Goal: Task Accomplishment & Management: Manage account settings

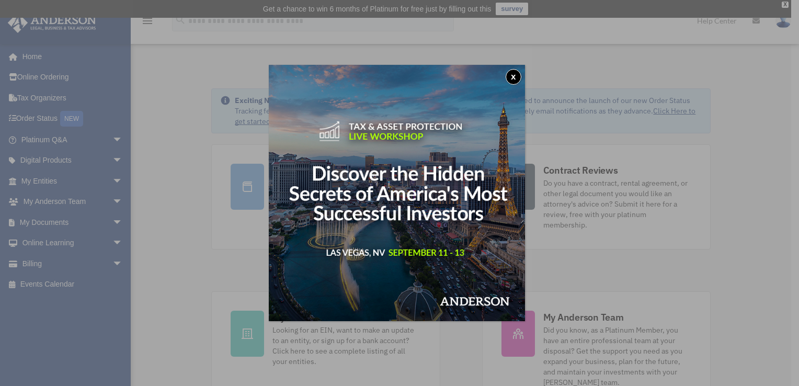
click at [521, 76] on button "x" at bounding box center [514, 77] width 16 height 16
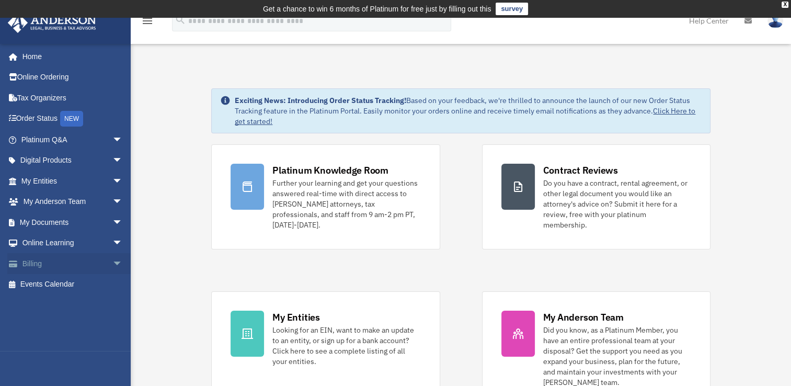
click at [36, 267] on link "Billing arrow_drop_down" at bounding box center [72, 263] width 131 height 21
click at [112, 260] on span "arrow_drop_down" at bounding box center [122, 263] width 21 height 21
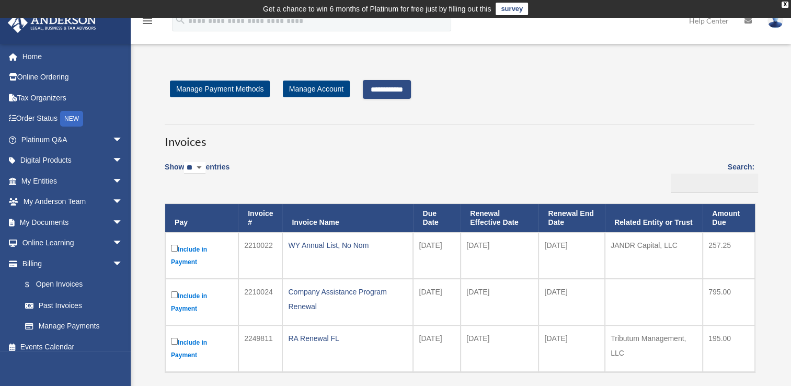
click at [404, 85] on input "**********" at bounding box center [387, 89] width 48 height 19
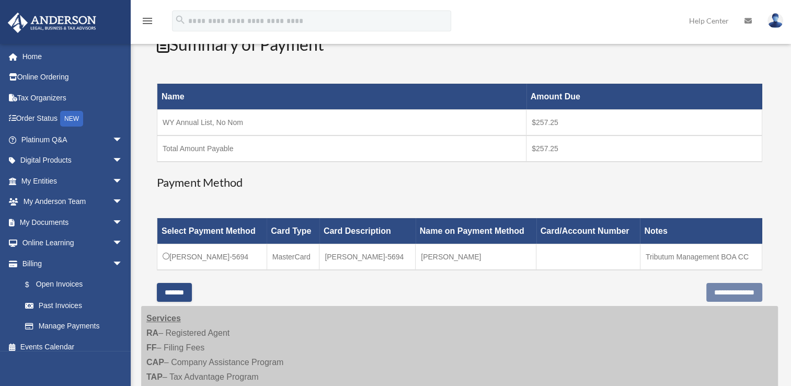
scroll to position [150, 0]
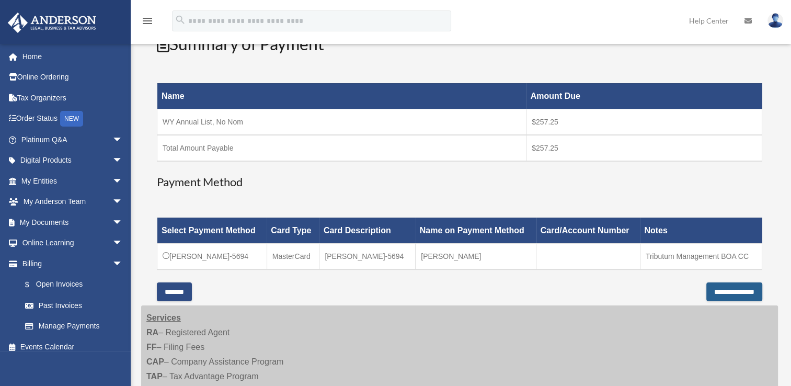
click at [729, 286] on input "**********" at bounding box center [735, 291] width 56 height 19
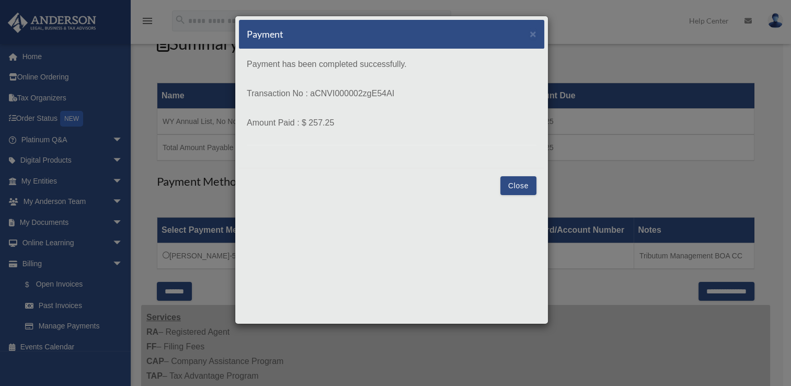
click at [519, 186] on button "Close" at bounding box center [518, 185] width 36 height 19
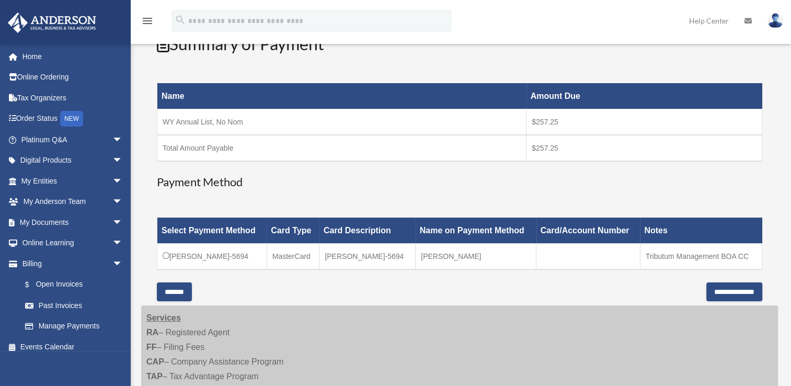
scroll to position [142, 0]
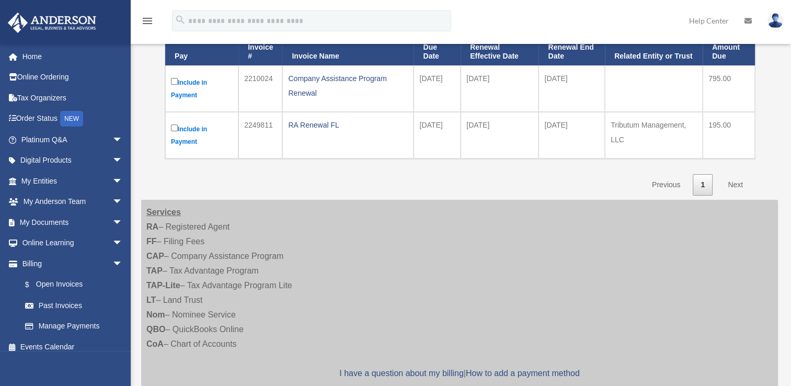
scroll to position [160, 0]
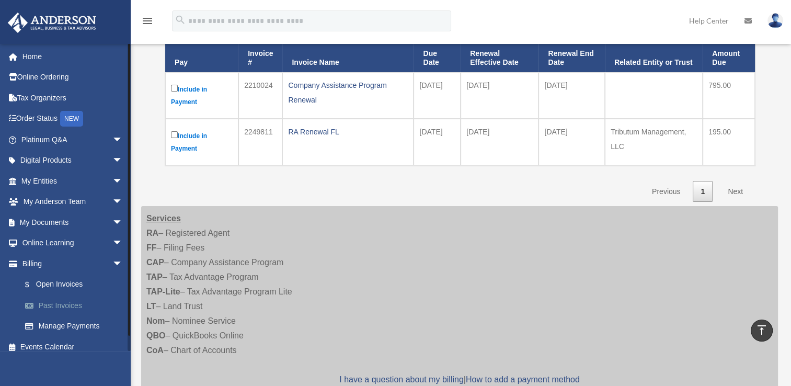
click at [59, 303] on link "Past Invoices" at bounding box center [77, 305] width 124 height 21
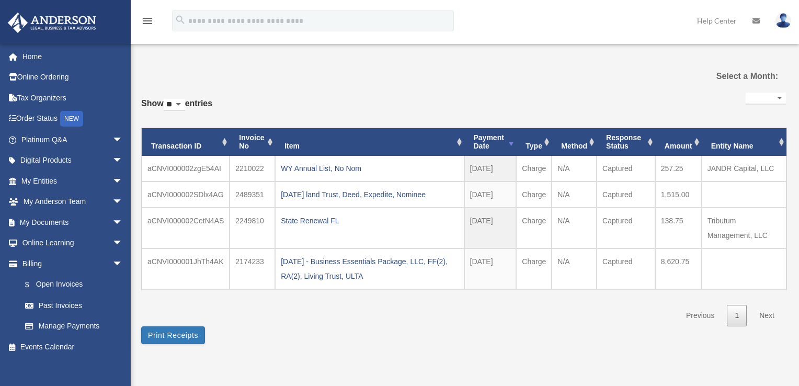
select select
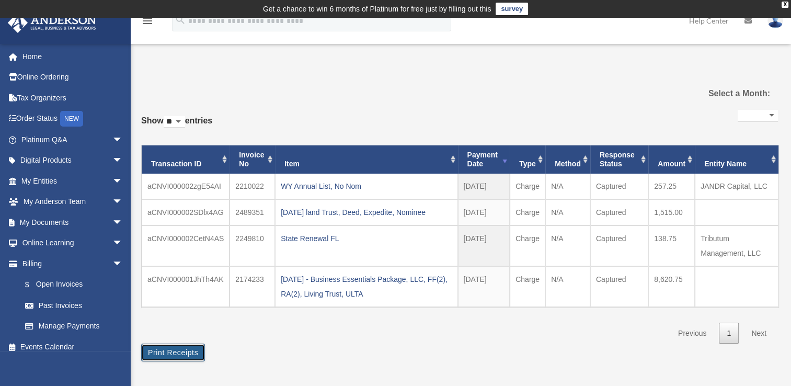
click at [174, 347] on button "Print Receipts" at bounding box center [173, 353] width 64 height 18
click at [391, 250] on td "State Renewal FL" at bounding box center [366, 245] width 183 height 41
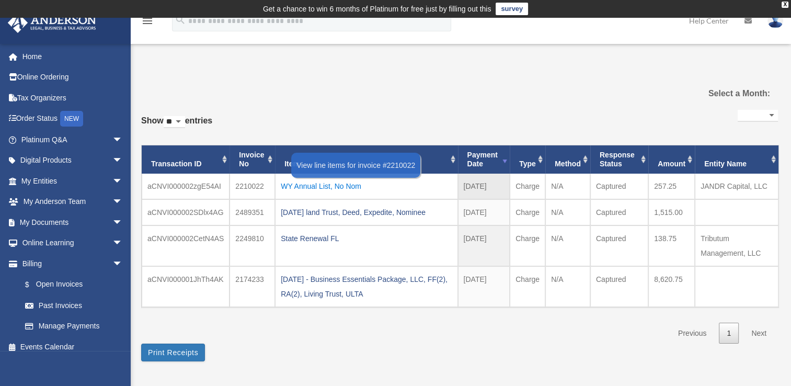
click at [435, 185] on div "WY Annual List, No Nom" at bounding box center [366, 186] width 171 height 15
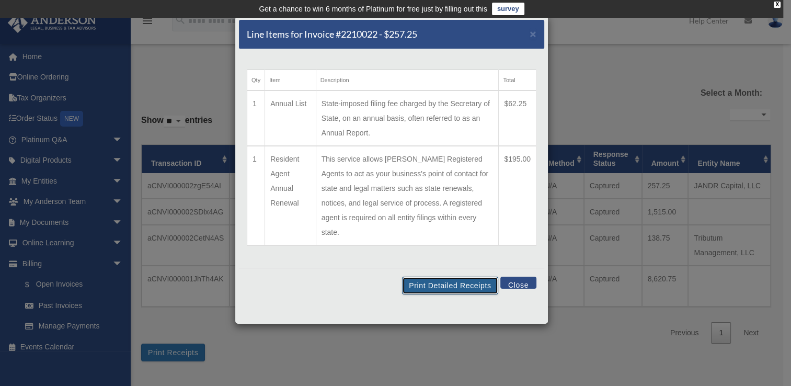
click at [454, 277] on button "Print Detailed Receipts" at bounding box center [450, 286] width 96 height 18
click at [536, 36] on span "×" at bounding box center [533, 34] width 7 height 12
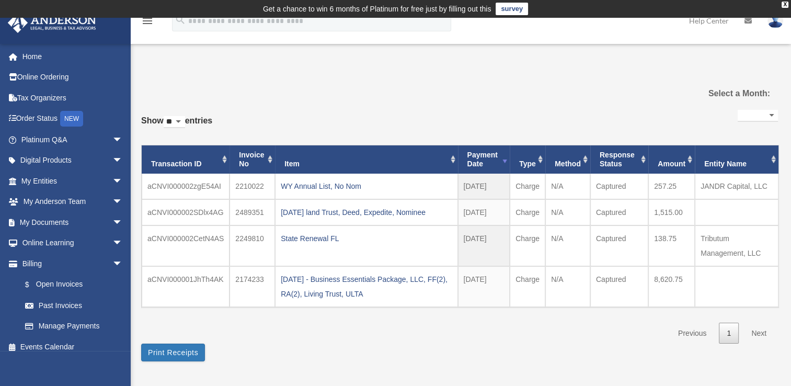
click at [770, 24] on img at bounding box center [776, 20] width 16 height 15
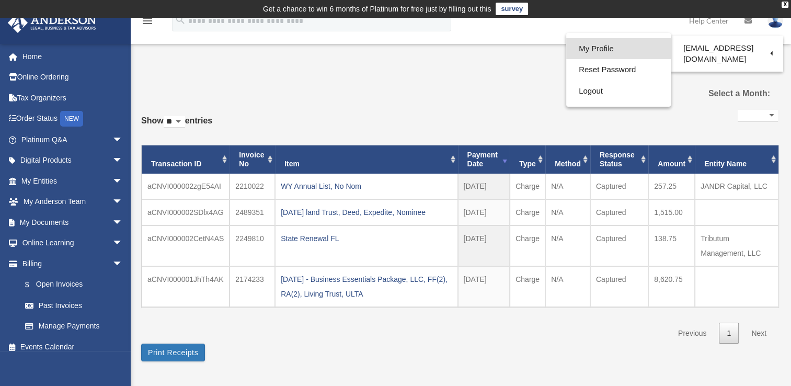
click at [609, 51] on link "My Profile" at bounding box center [618, 48] width 105 height 21
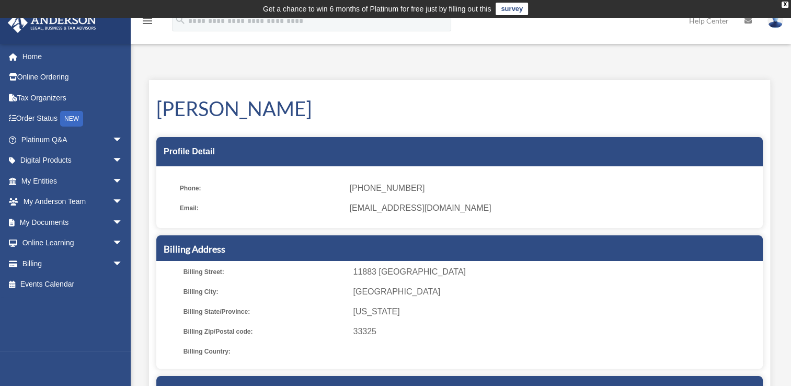
click at [773, 22] on img at bounding box center [776, 20] width 16 height 15
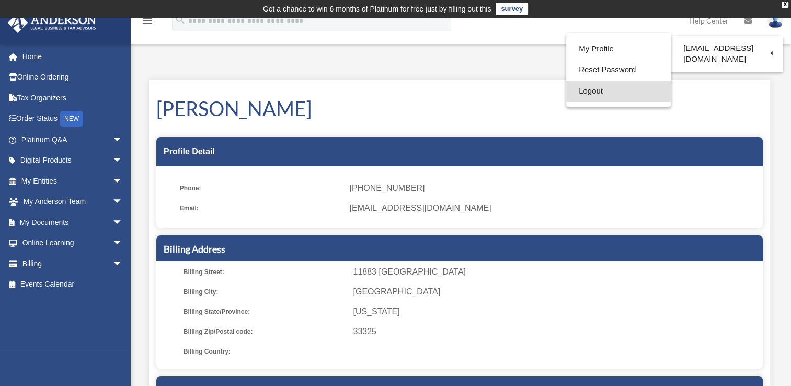
click at [597, 94] on link "Logout" at bounding box center [618, 91] width 105 height 21
